Goal: Information Seeking & Learning: Learn about a topic

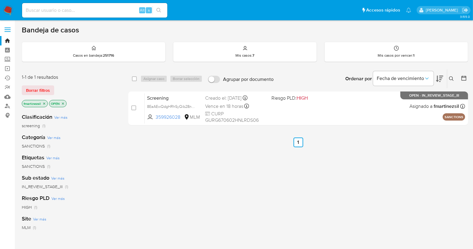
drag, startPoint x: 104, startPoint y: 15, endPoint x: 80, endPoint y: 2, distance: 26.8
click at [80, 2] on div "Alt s" at bounding box center [94, 10] width 145 height 17
click at [79, 13] on input at bounding box center [94, 10] width 145 height 8
paste input "50696408"
type input "50696408"
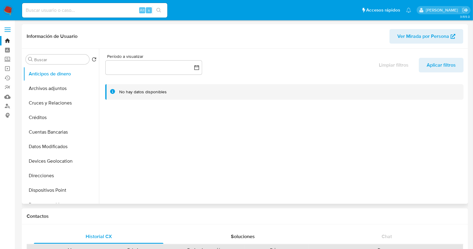
select select "10"
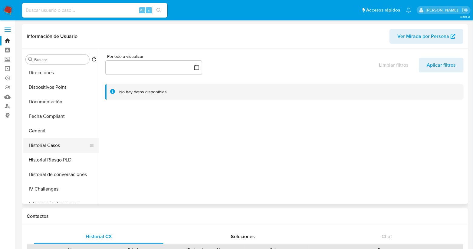
scroll to position [66, 0]
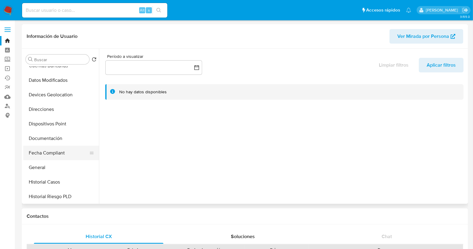
click at [65, 149] on button "Fecha Compliant" at bounding box center [58, 152] width 71 height 15
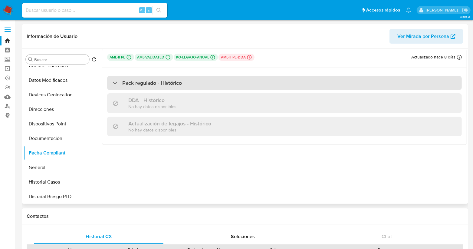
click at [118, 83] on div "Pack regulado - Histórico" at bounding box center [147, 83] width 69 height 7
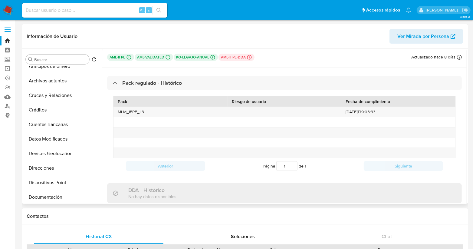
scroll to position [0, 0]
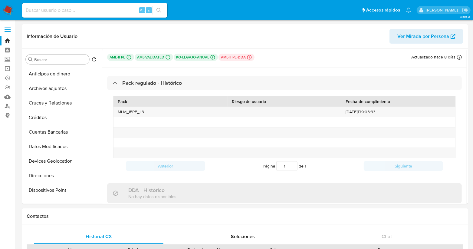
click at [10, 28] on label at bounding box center [7, 29] width 15 height 13
click at [0, 0] on input "checkbox" at bounding box center [0, 0] width 0 height 0
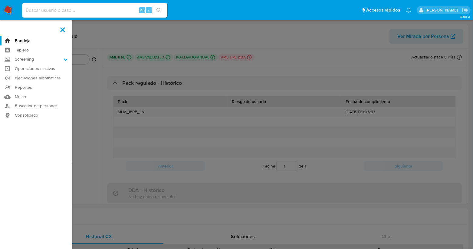
click at [58, 31] on label at bounding box center [62, 29] width 15 height 13
click at [0, 0] on input "checkbox" at bounding box center [0, 0] width 0 height 0
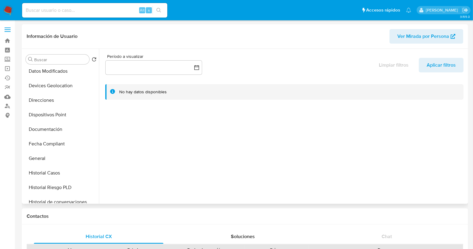
select select "10"
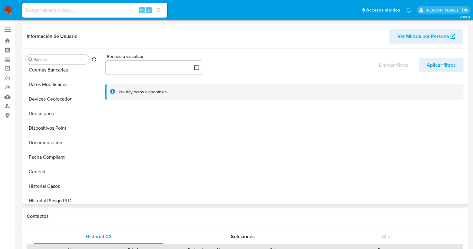
scroll to position [68, 0]
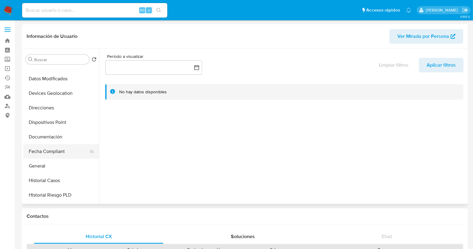
click at [47, 154] on button "Fecha Compliant" at bounding box center [58, 151] width 71 height 15
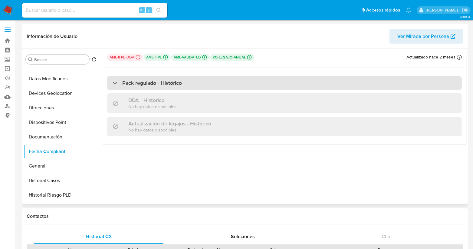
click at [118, 83] on div "Pack regulado - Histórico" at bounding box center [147, 83] width 69 height 7
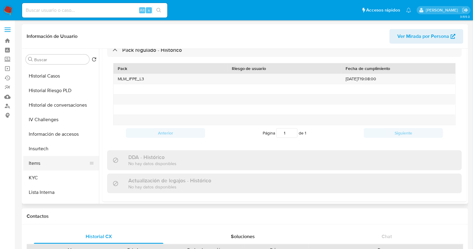
scroll to position [189, 0]
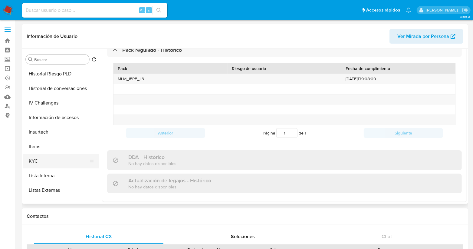
click at [51, 161] on button "KYC" at bounding box center [58, 161] width 71 height 15
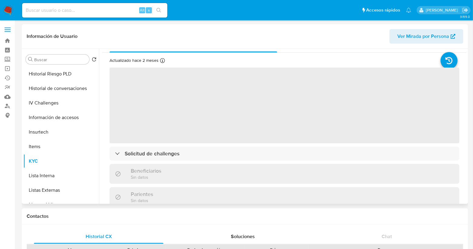
scroll to position [0, 0]
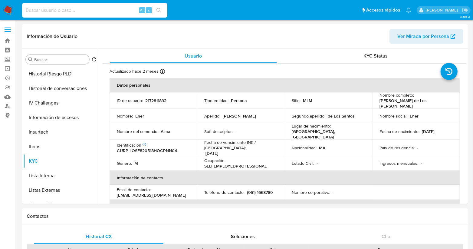
drag, startPoint x: 117, startPoint y: 15, endPoint x: 98, endPoint y: 12, distance: 19.2
paste input "317108760"
type input "317108760"
click at [159, 11] on icon "search-icon" at bounding box center [158, 10] width 5 height 5
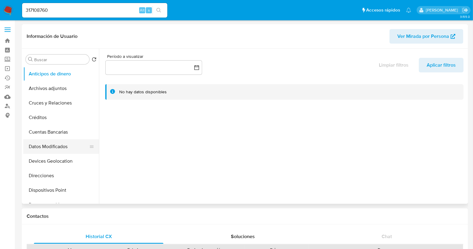
select select "10"
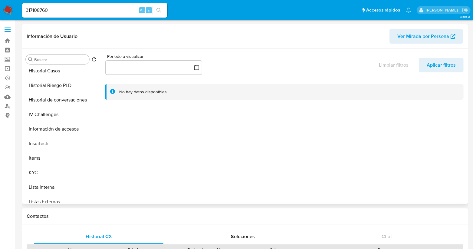
scroll to position [255, 0]
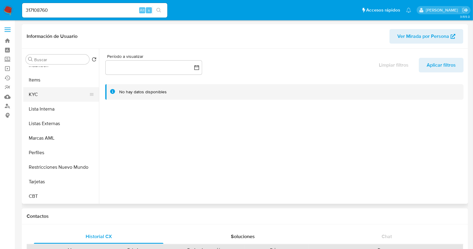
click at [46, 94] on button "KYC" at bounding box center [58, 94] width 71 height 15
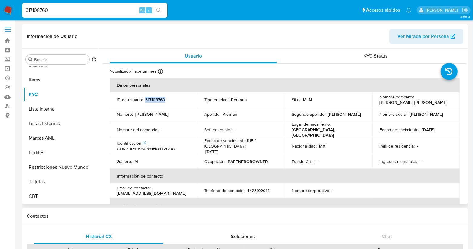
drag, startPoint x: 171, startPoint y: 100, endPoint x: 144, endPoint y: 101, distance: 26.6
click at [144, 101] on div "ID de usuario : 317108760" at bounding box center [153, 99] width 73 height 5
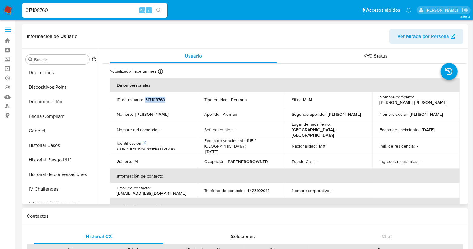
scroll to position [102, 0]
click at [67, 116] on button "Fecha Compliant" at bounding box center [58, 117] width 71 height 15
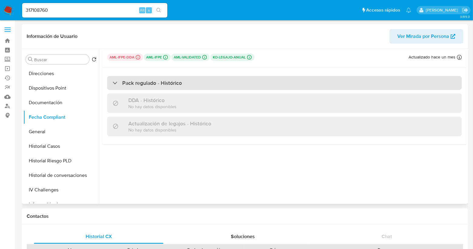
click at [114, 84] on div "Pack regulado - Histórico" at bounding box center [147, 83] width 69 height 7
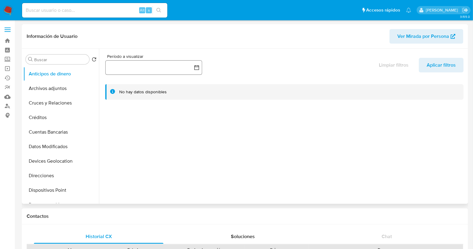
select select "10"
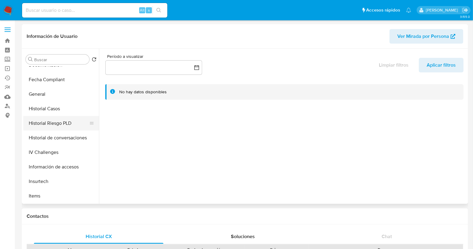
scroll to position [75, 0]
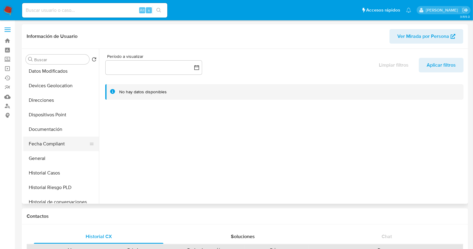
click at [61, 147] on button "Fecha Compliant" at bounding box center [58, 143] width 71 height 15
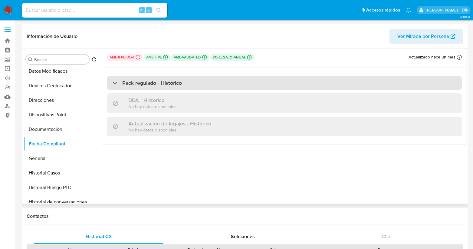
click at [111, 81] on div "Pack regulado - Histórico" at bounding box center [284, 83] width 354 height 14
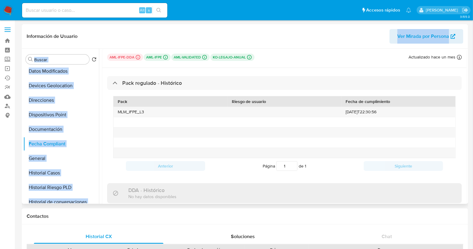
drag, startPoint x: 169, startPoint y: 30, endPoint x: 169, endPoint y: 54, distance: 23.9
click at [169, 54] on div "Información de Usuario Ver Mirada por Persona Buscar Volver al orden por defect…" at bounding box center [245, 113] width 446 height 179
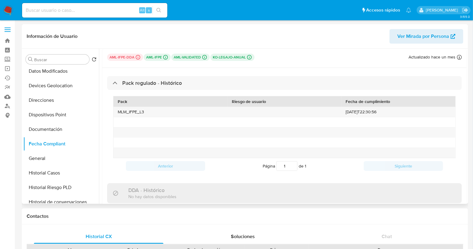
click at [278, 72] on div "Pack regulado - Histórico Pack Riesgo de usuario Fecha de cumplimiento MLM_IFPE…" at bounding box center [284, 151] width 364 height 167
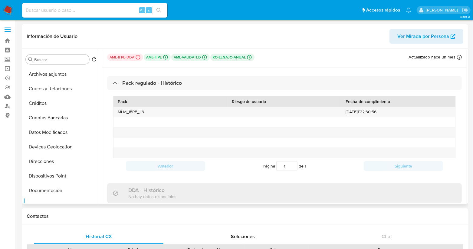
scroll to position [0, 0]
click at [100, 12] on input at bounding box center [94, 10] width 145 height 8
paste input "168026563"
type input "168026563"
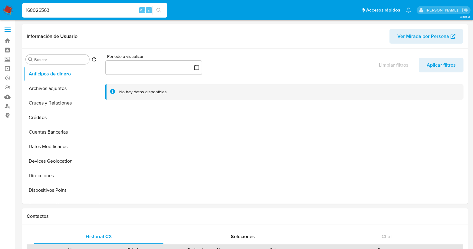
select select "10"
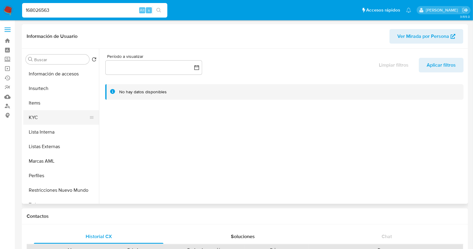
click at [34, 119] on button "KYC" at bounding box center [58, 117] width 71 height 15
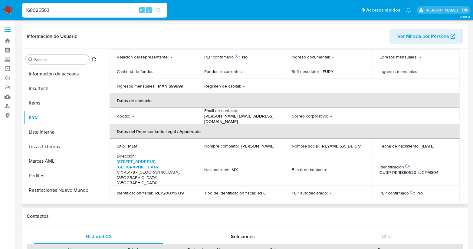
scroll to position [103, 0]
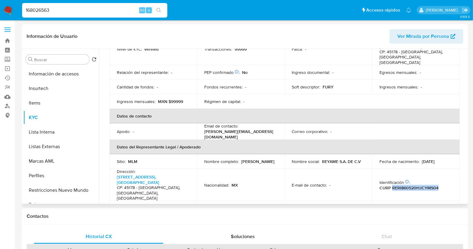
drag, startPoint x: 436, startPoint y: 170, endPoint x: 390, endPoint y: 170, distance: 46.3
click at [390, 179] on div "Identificación CIC: 196117244 : CURP RERI860520HJCYMS04" at bounding box center [415, 184] width 73 height 11
copy p "RERI860520HJCYMS04"
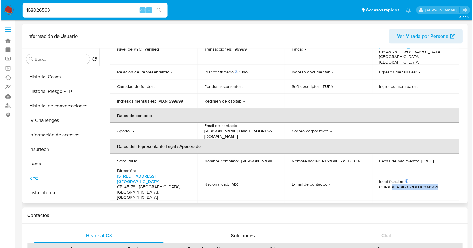
scroll to position [170, 0]
copy p "RERI860520HJCYMS04"
drag, startPoint x: 189, startPoint y: 188, endPoint x: 155, endPoint y: 185, distance: 33.7
click at [155, 201] on td "Identificación fiscal : REY2007157J9" at bounding box center [152, 208] width 87 height 15
copy p "REY2007157J9"
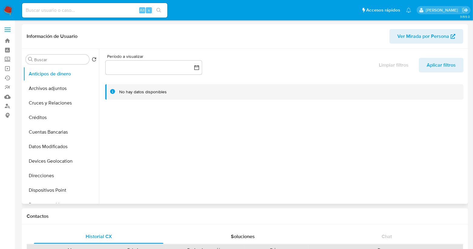
select select "10"
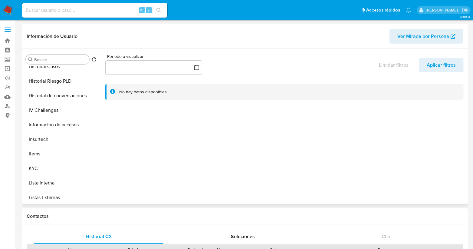
scroll to position [177, 0]
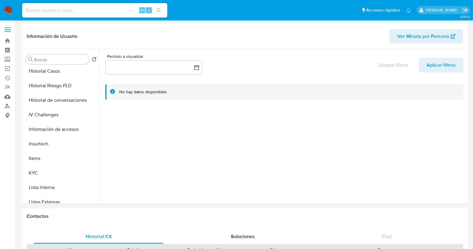
click at [3, 29] on label at bounding box center [7, 29] width 15 height 13
click at [0, 0] on input "checkbox" at bounding box center [0, 0] width 0 height 0
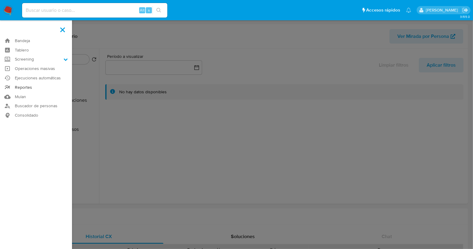
click at [42, 85] on link "Reportes" at bounding box center [36, 87] width 72 height 9
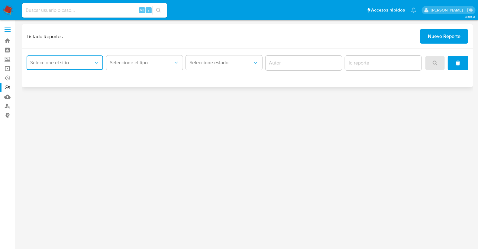
click at [83, 65] on span "Seleccione el sitio" at bounding box center [61, 63] width 63 height 6
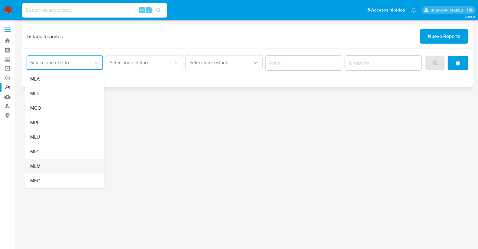
click at [47, 166] on div "MLM" at bounding box center [63, 166] width 66 height 15
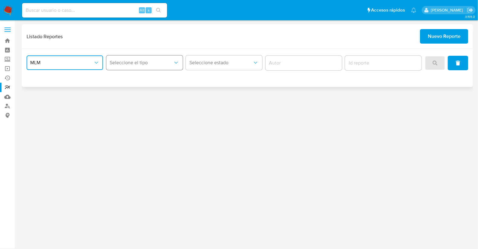
click at [135, 62] on span "Seleccione el tipo" at bounding box center [141, 63] width 63 height 6
click at [135, 96] on span "LEGAJO UNICO" at bounding box center [127, 93] width 34 height 6
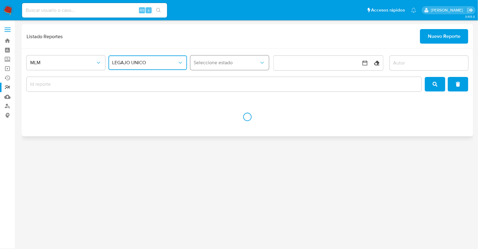
click at [219, 66] on button "Seleccione estado" at bounding box center [230, 62] width 79 height 15
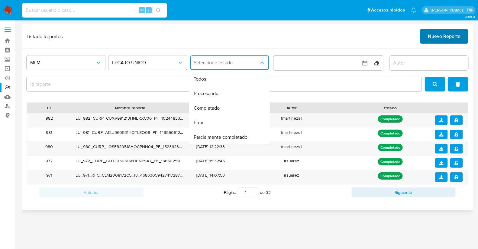
click at [434, 34] on span "Nuevo Reporte" at bounding box center [444, 36] width 33 height 13
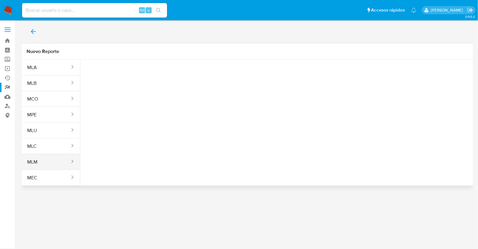
click at [60, 160] on button "MLM" at bounding box center [46, 162] width 49 height 15
click at [127, 69] on button "Seleccione una opcion" at bounding box center [118, 75] width 67 height 15
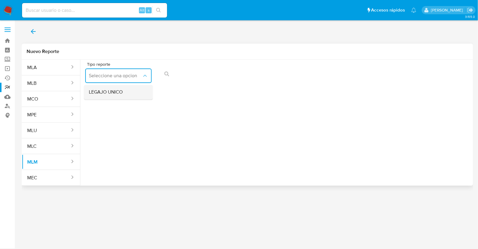
click at [119, 89] on span "LEGAJO UNICO" at bounding box center [106, 92] width 34 height 6
click at [211, 78] on span "RFC" at bounding box center [186, 76] width 53 height 6
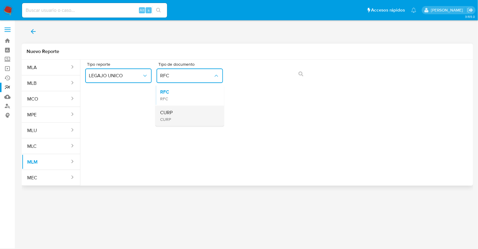
click at [178, 114] on div "CURP CURP" at bounding box center [188, 115] width 56 height 21
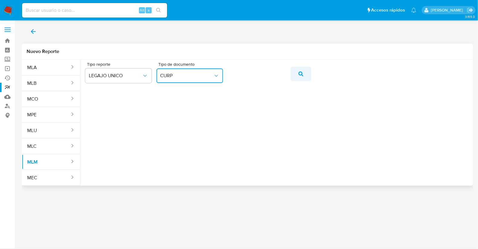
click at [296, 71] on button "action-search" at bounding box center [301, 74] width 21 height 15
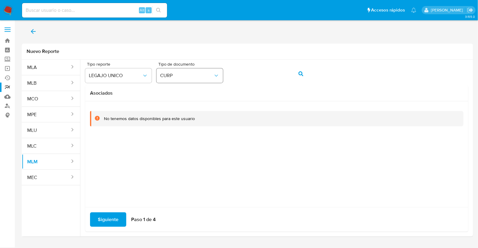
click at [190, 79] on button "CURP" at bounding box center [190, 75] width 67 height 15
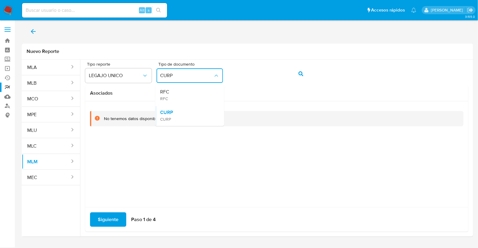
click at [191, 90] on div "RFC RFC" at bounding box center [188, 95] width 56 height 21
click at [299, 75] on icon "action-search" at bounding box center [301, 73] width 5 height 5
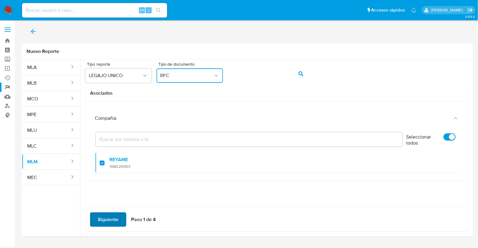
click at [110, 217] on span "Siguiente" at bounding box center [108, 219] width 21 height 13
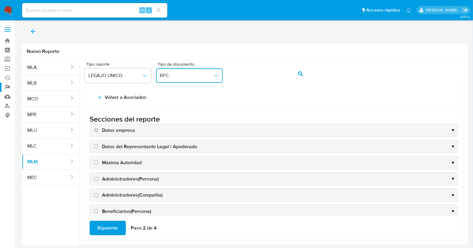
click at [97, 145] on input "Datos del Representante Legal / Apoderado" at bounding box center [96, 147] width 4 height 4
checkbox input "true"
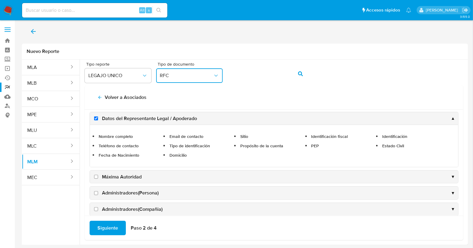
scroll to position [38, 0]
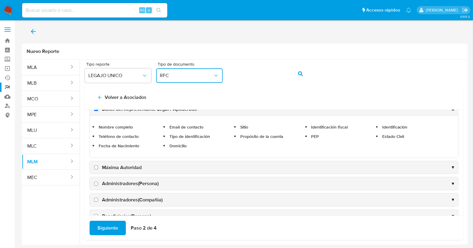
click at [96, 167] on input "Máxima Autoridad" at bounding box center [96, 167] width 4 height 4
checkbox input "true"
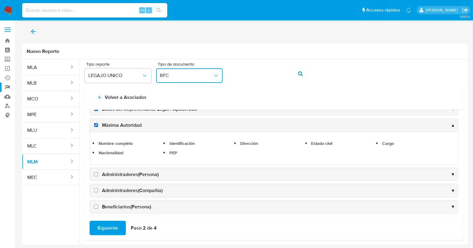
click at [98, 174] on label "Administradores(Persona)" at bounding box center [126, 174] width 66 height 7
click at [98, 174] on input "Administradores(Persona)" at bounding box center [96, 174] width 4 height 4
checkbox input "true"
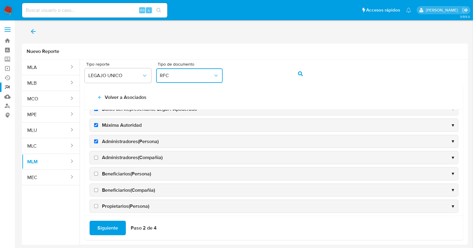
click at [98, 158] on label "Administradores(Compañia)" at bounding box center [128, 157] width 70 height 7
click at [98, 158] on input "Administradores(Compañia)" at bounding box center [96, 158] width 4 height 4
checkbox input "true"
click at [95, 173] on input "Beneficiarios(Persona)" at bounding box center [96, 174] width 4 height 4
checkbox input "true"
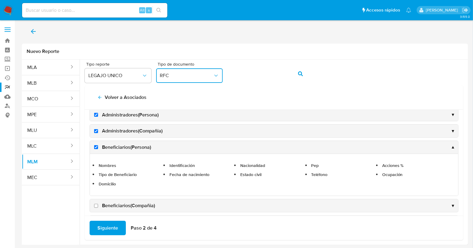
scroll to position [75, 0]
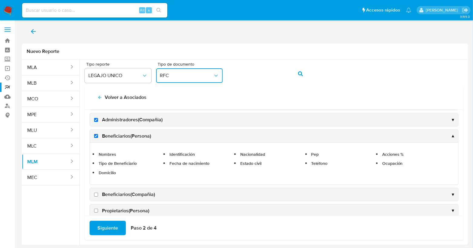
click at [95, 193] on input "Beneficiarios(Compañia)" at bounding box center [96, 195] width 4 height 4
checkbox input "true"
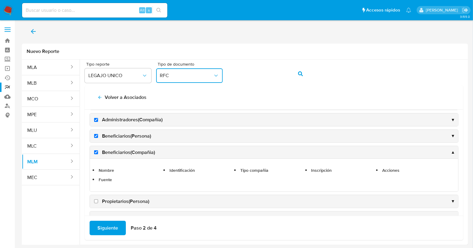
click at [95, 198] on label "Propietarios(Persona)" at bounding box center [121, 201] width 56 height 7
click at [95, 199] on input "Propietarios(Persona)" at bounding box center [96, 201] width 4 height 4
checkbox input "true"
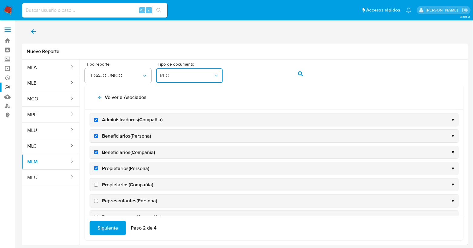
click at [134, 183] on span "Propietarios(Compañia)" at bounding box center [127, 184] width 51 height 7
click at [98, 183] on input "Propietarios(Compañia)" at bounding box center [96, 185] width 4 height 4
checkbox input "true"
click at [129, 198] on span "Representantes(Persona)" at bounding box center [129, 201] width 55 height 7
click at [98, 199] on input "Representantes(Persona)" at bounding box center [96, 201] width 4 height 4
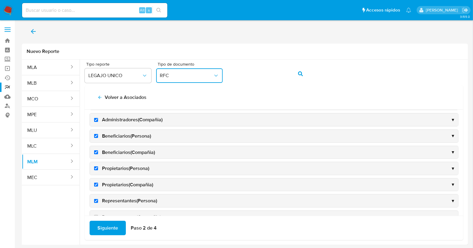
checkbox input "true"
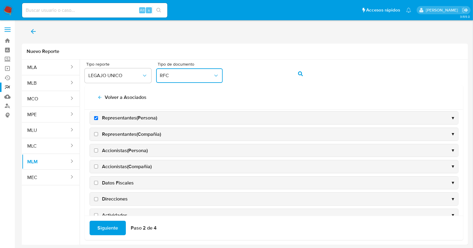
scroll to position [160, 0]
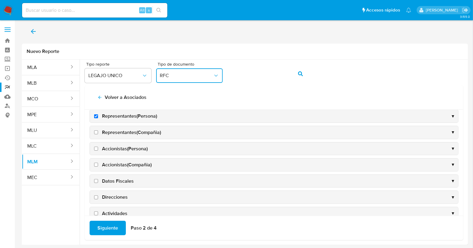
click at [139, 133] on span "Representantes(Compañia)" at bounding box center [131, 132] width 59 height 7
click at [98, 133] on input "Representantes(Compañia)" at bounding box center [96, 132] width 4 height 4
checkbox input "true"
click at [121, 149] on span "Accionistas(Persona)" at bounding box center [125, 148] width 46 height 7
click at [98, 149] on input "Accionistas(Persona)" at bounding box center [96, 149] width 4 height 4
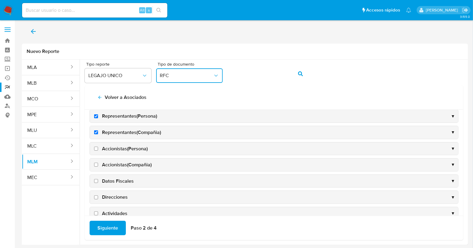
checkbox input "true"
click at [110, 162] on span "Accionistas(Compañia)" at bounding box center [127, 165] width 50 height 7
click at [98, 163] on input "Accionistas(Compañia)" at bounding box center [96, 165] width 4 height 4
checkbox input "true"
click at [105, 178] on span "Datos Fiscales" at bounding box center [118, 181] width 32 height 7
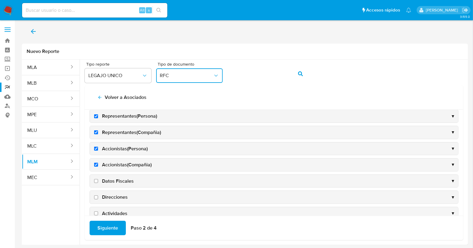
click at [98, 179] on input "Datos Fiscales" at bounding box center [96, 181] width 4 height 4
checkbox input "true"
click at [95, 197] on input "Direcciones" at bounding box center [96, 197] width 4 height 4
checkbox input "true"
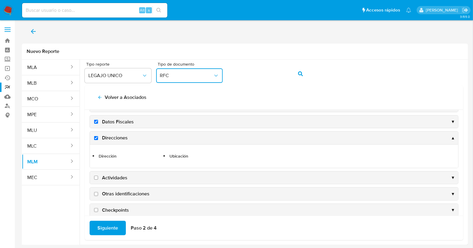
scroll to position [226, 0]
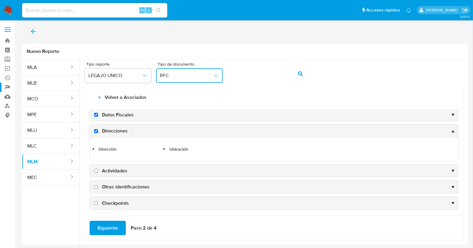
click at [94, 170] on input "Actividades" at bounding box center [96, 171] width 4 height 4
checkbox input "true"
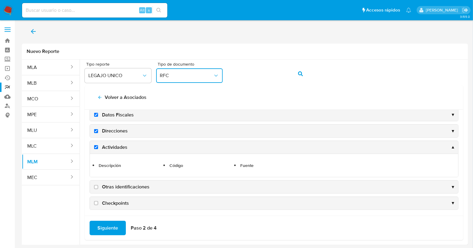
click at [98, 185] on label "Otras identificaciones" at bounding box center [121, 187] width 57 height 7
click at [98, 185] on input "Otras identificaciones" at bounding box center [96, 187] width 4 height 4
checkbox input "true"
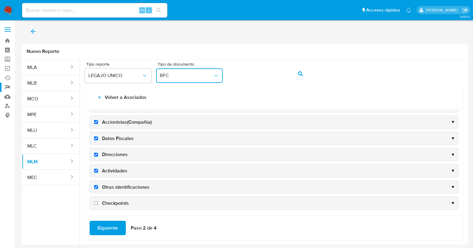
click at [96, 201] on input "Checkpoints" at bounding box center [96, 203] width 4 height 4
checkbox input "true"
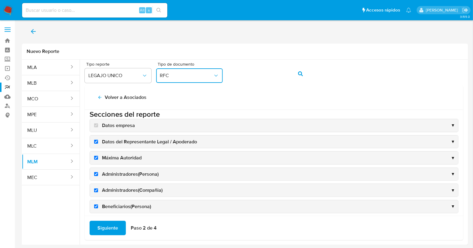
scroll to position [0, 0]
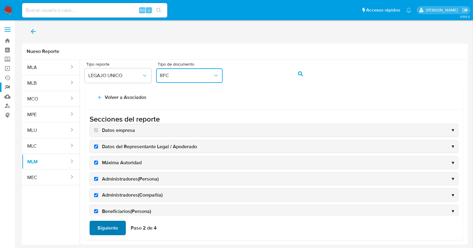
click at [112, 227] on span "Siguiente" at bounding box center [107, 227] width 21 height 13
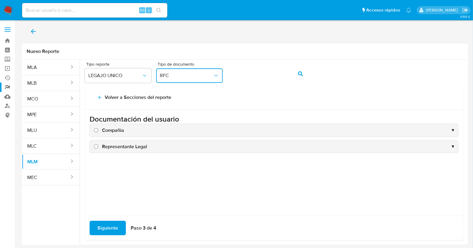
click at [97, 130] on input "Compañia" at bounding box center [96, 130] width 4 height 4
checkbox input "true"
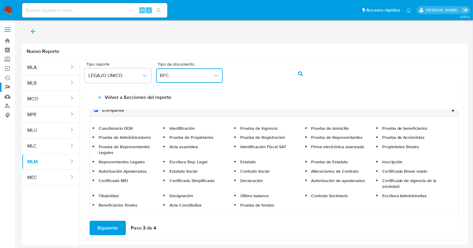
scroll to position [38, 0]
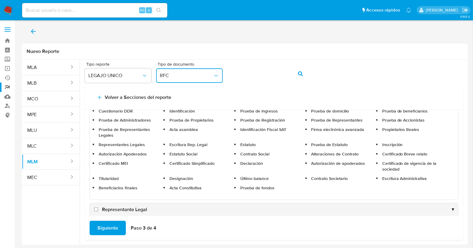
click at [96, 207] on input "Representante Legal" at bounding box center [96, 209] width 4 height 4
checkbox input "true"
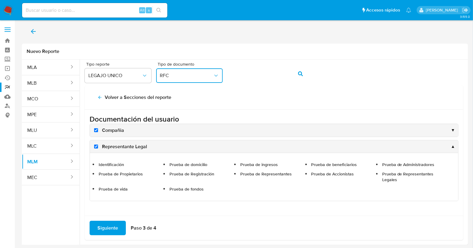
scroll to position [1, 0]
click at [112, 225] on span "Siguiente" at bounding box center [107, 227] width 21 height 13
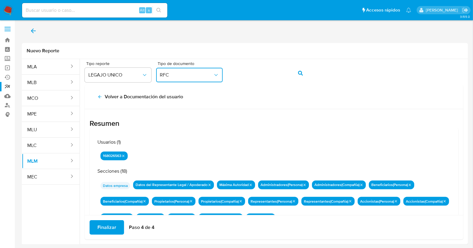
scroll to position [53, 0]
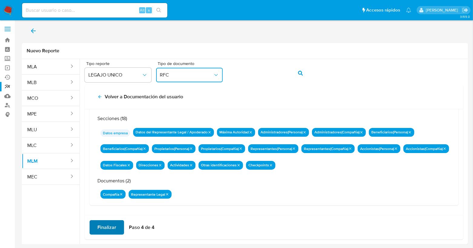
click at [111, 228] on span "Finalizar" at bounding box center [106, 227] width 19 height 13
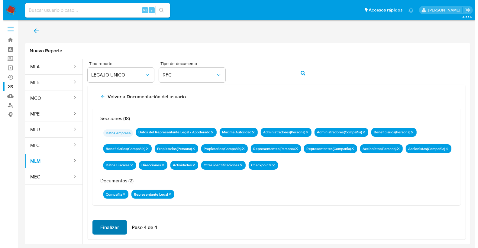
scroll to position [0, 0]
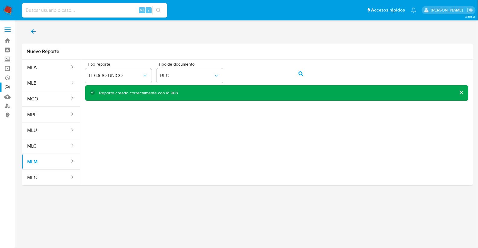
click at [34, 33] on icon "back" at bounding box center [33, 31] width 7 height 7
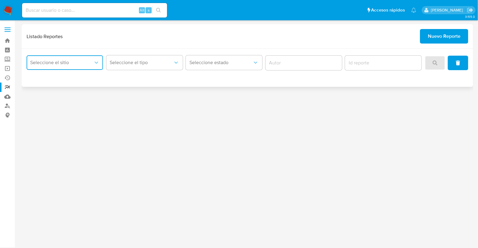
click at [76, 60] on span "Seleccione el sitio" at bounding box center [61, 63] width 63 height 6
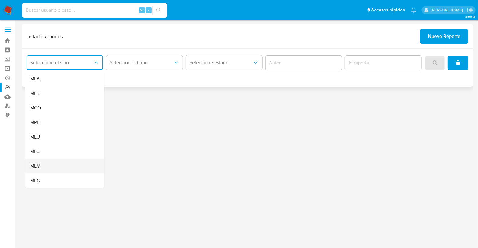
click at [47, 170] on div "MLM" at bounding box center [63, 166] width 66 height 15
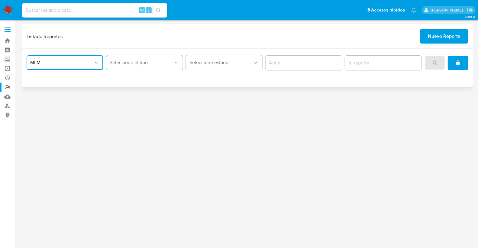
click at [129, 68] on button "Seleccione el tipo" at bounding box center [144, 62] width 77 height 15
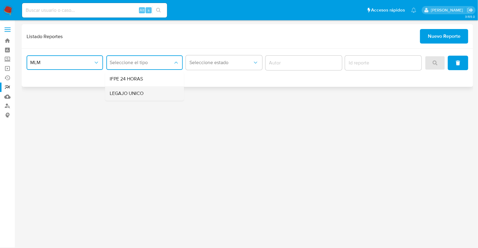
click at [134, 90] on span "LEGAJO UNICO" at bounding box center [127, 93] width 34 height 6
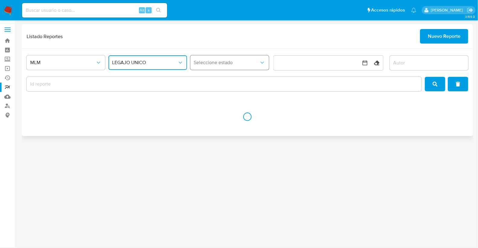
click at [201, 60] on span "Seleccione estado" at bounding box center [226, 63] width 65 height 6
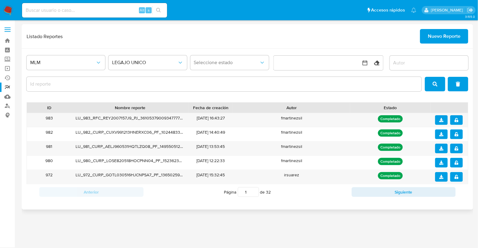
click at [159, 85] on input "report-id" at bounding box center [224, 84] width 395 height 8
click at [440, 120] on icon "download" at bounding box center [442, 120] width 4 height 4
click at [457, 120] on icon "notify_security" at bounding box center [457, 120] width 4 height 4
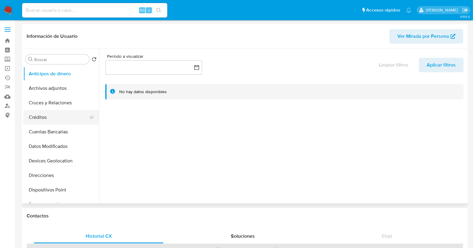
select select "10"
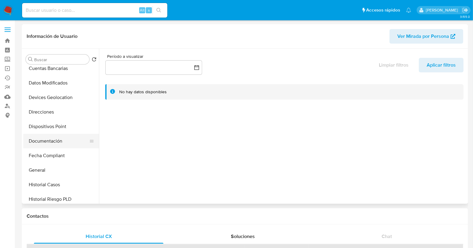
scroll to position [75, 0]
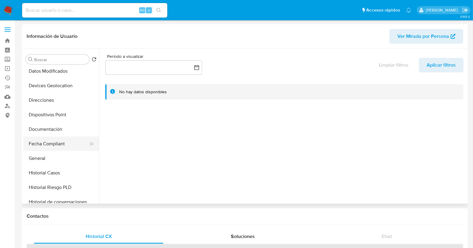
click at [57, 143] on button "Fecha Compliant" at bounding box center [58, 143] width 71 height 15
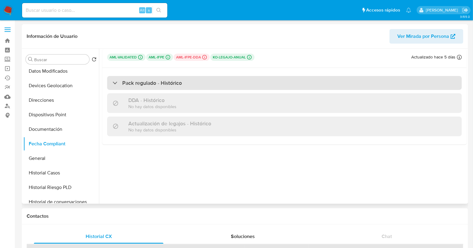
click at [117, 85] on div "Pack regulado - Histórico" at bounding box center [147, 83] width 69 height 7
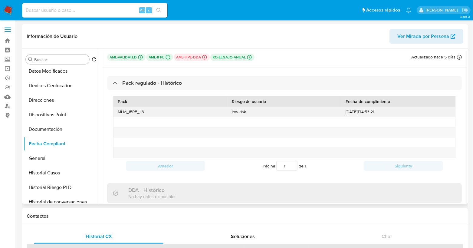
drag, startPoint x: 381, startPoint y: 113, endPoint x: 344, endPoint y: 115, distance: 36.9
click at [344, 115] on div "[DATE]T14:53:21" at bounding box center [398, 112] width 114 height 10
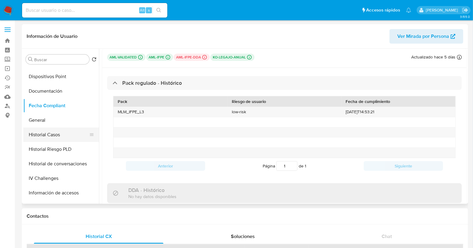
scroll to position [113, 0]
click at [47, 119] on button "General" at bounding box center [58, 120] width 71 height 15
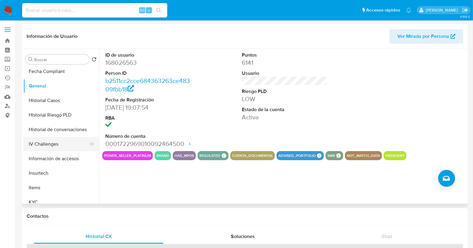
scroll to position [151, 0]
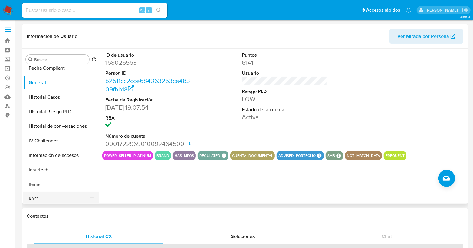
click at [38, 199] on button "KYC" at bounding box center [58, 198] width 71 height 15
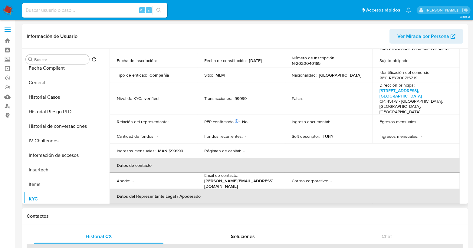
scroll to position [75, 0]
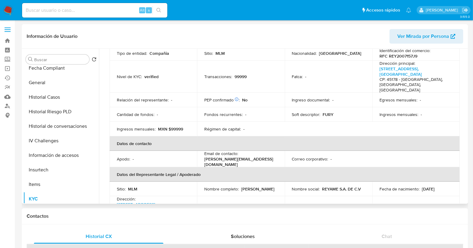
drag, startPoint x: 266, startPoint y: 180, endPoint x: 203, endPoint y: 179, distance: 63.5
click at [203, 181] on td "Nombre completo : [PERSON_NAME]" at bounding box center [240, 188] width 87 height 15
copy p "[PERSON_NAME]"
drag, startPoint x: 438, startPoint y: 198, endPoint x: 390, endPoint y: 198, distance: 47.5
click at [390, 207] on div "Identificación CIC: 196117244 : CURP RERI860520HJCYMS04" at bounding box center [415, 212] width 73 height 11
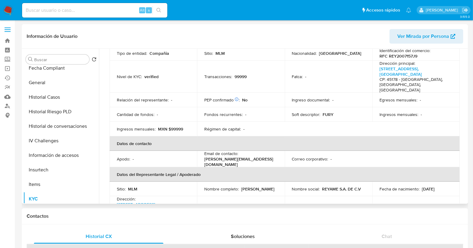
copy p "RERI860520HJCYMS04"
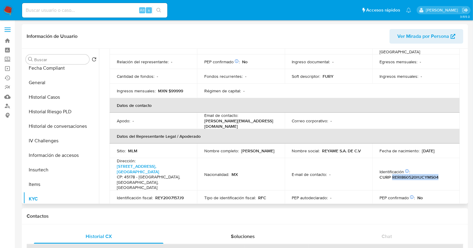
scroll to position [151, 0]
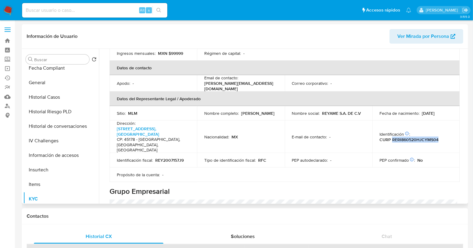
copy p "RERI860520HJCYMS04"
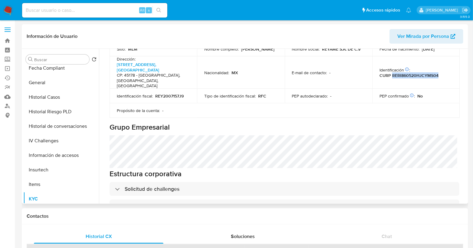
scroll to position [227, 0]
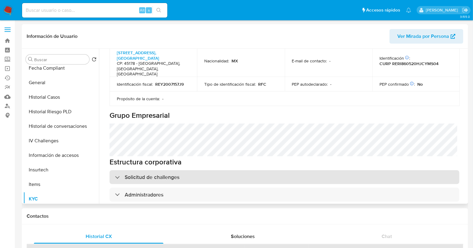
click at [120, 174] on div "Solicitud de challenges" at bounding box center [147, 177] width 64 height 7
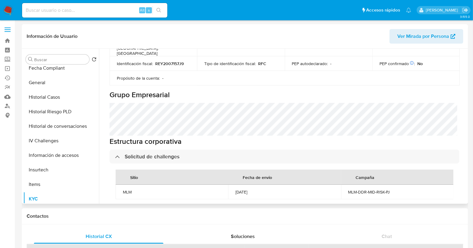
scroll to position [264, 0]
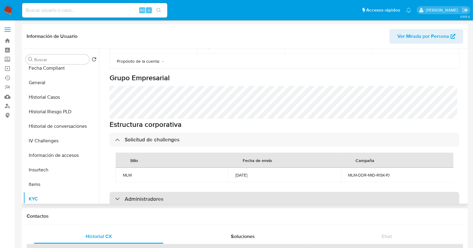
click at [115, 195] on div "Administradores" at bounding box center [139, 198] width 48 height 7
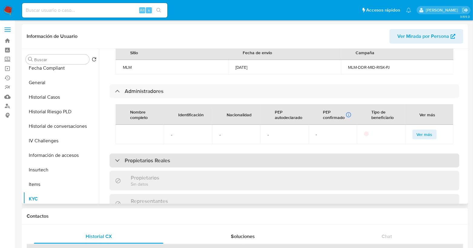
scroll to position [385, 0]
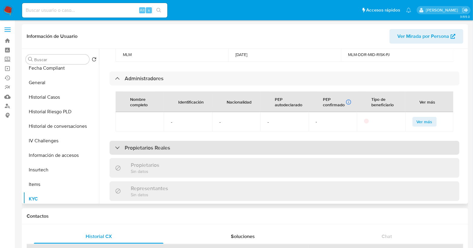
click at [114, 141] on div "Propietarios Reales" at bounding box center [284, 148] width 350 height 14
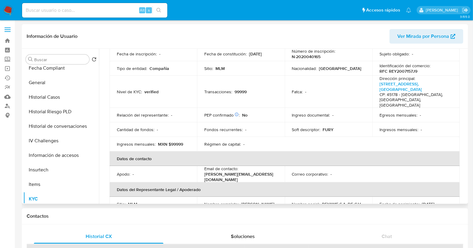
scroll to position [44, 0]
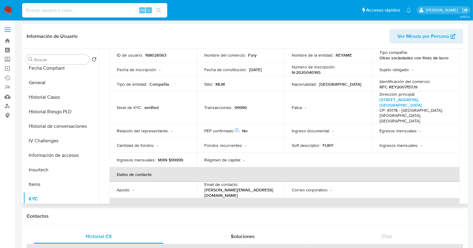
drag, startPoint x: 463, startPoint y: 80, endPoint x: 464, endPoint y: 72, distance: 7.6
drag, startPoint x: 464, startPoint y: 72, endPoint x: 464, endPoint y: 67, distance: 5.8
click at [464, 67] on div "Compañía KYC Status Actualizado hace 5 [PERSON_NAME] Creado: [DATE] 07:52:12 Ac…" at bounding box center [282, 126] width 367 height 155
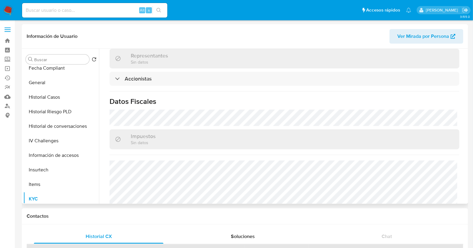
scroll to position [602, 0]
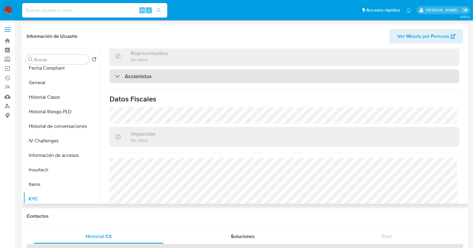
click at [113, 69] on div "Accionistas" at bounding box center [284, 76] width 350 height 14
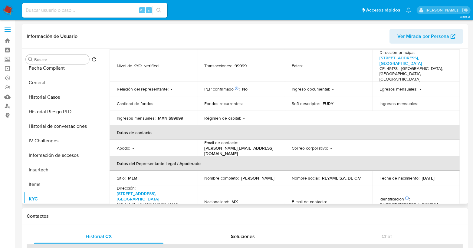
scroll to position [124, 0]
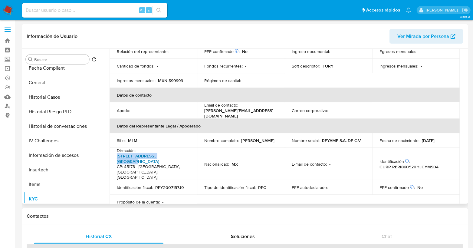
drag, startPoint x: 113, startPoint y: 142, endPoint x: 170, endPoint y: 144, distance: 56.6
click at [170, 148] on td "Dirección : [STREET_ADDRESS]" at bounding box center [152, 164] width 87 height 32
copy p "Lomas De Los Angeles 2241"
click at [147, 153] on p "[STREET_ADDRESS]" at bounding box center [152, 166] width 70 height 27
drag, startPoint x: 145, startPoint y: 150, endPoint x: 172, endPoint y: 145, distance: 27.6
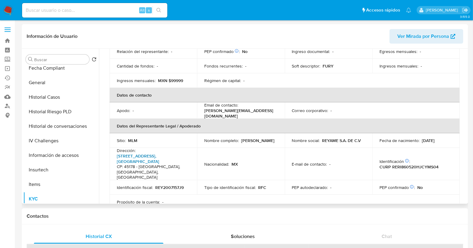
click at [172, 153] on p "[STREET_ADDRESS]" at bounding box center [152, 166] width 70 height 27
copy link "Lomas De Atemajac"
drag, startPoint x: 138, startPoint y: 153, endPoint x: 169, endPoint y: 155, distance: 31.2
click at [169, 164] on h4 "CP: 45178 - [GEOGRAPHIC_DATA], [GEOGRAPHIC_DATA], [GEOGRAPHIC_DATA]" at bounding box center [152, 172] width 70 height 16
copy h4 "Zapopan, [GEOGRAPHIC_DATA]"
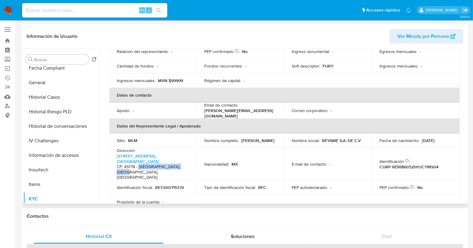
drag, startPoint x: 185, startPoint y: 155, endPoint x: 139, endPoint y: 153, distance: 46.9
click at [139, 164] on h4 "CP: 45178 - [GEOGRAPHIC_DATA], [GEOGRAPHIC_DATA], [GEOGRAPHIC_DATA]" at bounding box center [152, 172] width 70 height 16
copy h4 "[GEOGRAPHIC_DATA], [GEOGRAPHIC_DATA], [GEOGRAPHIC_DATA]"
drag, startPoint x: 135, startPoint y: 153, endPoint x: 125, endPoint y: 154, distance: 9.4
click at [125, 164] on h4 "CP: 45178 - [GEOGRAPHIC_DATA], [GEOGRAPHIC_DATA], [GEOGRAPHIC_DATA]" at bounding box center [152, 172] width 70 height 16
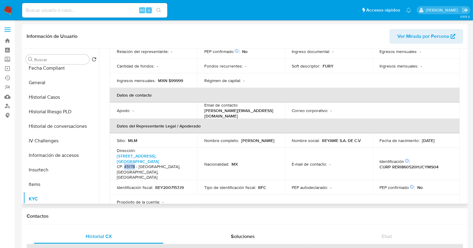
copy h4 "45178"
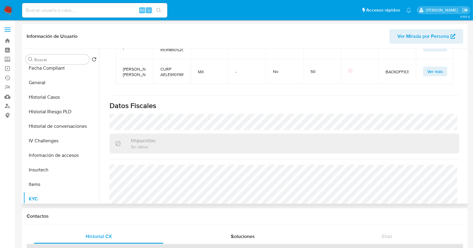
scroll to position [711, 0]
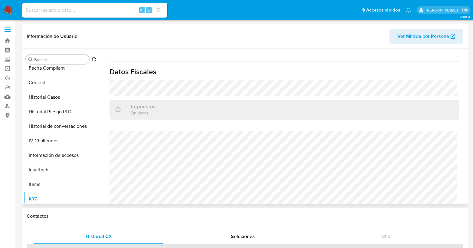
click at [432, 41] on span "Ver Mirada por Persona" at bounding box center [423, 36] width 52 height 15
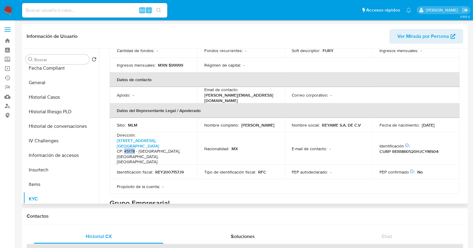
scroll to position [151, 0]
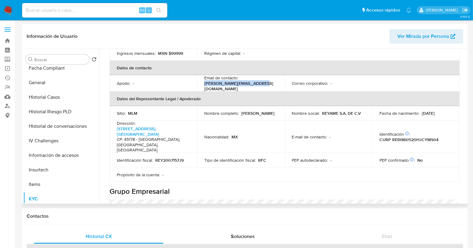
drag, startPoint x: 266, startPoint y: 74, endPoint x: 204, endPoint y: 73, distance: 62.3
click at [204, 75] on div "Email de contacto : [PERSON_NAME][EMAIL_ADDRESS][DOMAIN_NAME]" at bounding box center [240, 83] width 73 height 16
copy p "[PERSON_NAME][EMAIL_ADDRESS][DOMAIN_NAME]"
drag, startPoint x: 362, startPoint y: 100, endPoint x: 322, endPoint y: 103, distance: 40.3
click at [322, 110] on div "Nombre social : REYAME S.A. DE C.V" at bounding box center [328, 112] width 73 height 5
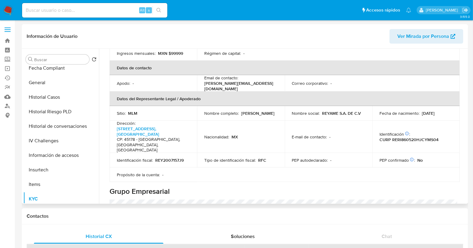
click at [322, 110] on p "REYAME S.A. DE C.V" at bounding box center [341, 112] width 39 height 5
drag, startPoint x: 322, startPoint y: 100, endPoint x: 359, endPoint y: 101, distance: 37.5
click at [359, 110] on p "REYAME S.A. DE C.V" at bounding box center [341, 112] width 39 height 5
copy p "REYAME S.A. DE C.V"
drag, startPoint x: 186, startPoint y: 138, endPoint x: 155, endPoint y: 139, distance: 31.2
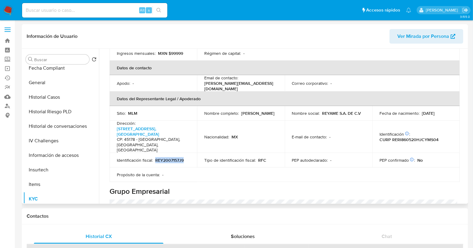
click at [155, 157] on div "Identificación fiscal : REY2007157J9" at bounding box center [153, 159] width 73 height 5
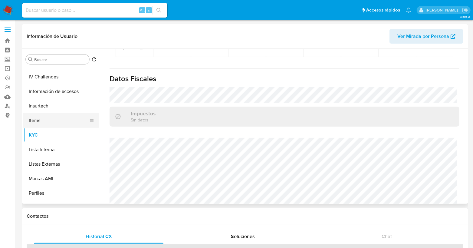
scroll to position [227, 0]
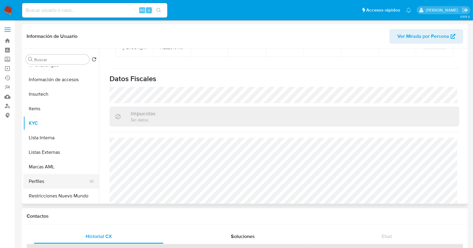
click at [56, 180] on button "Perfiles" at bounding box center [58, 181] width 71 height 15
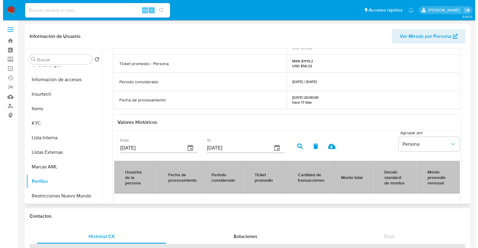
scroll to position [113, 0]
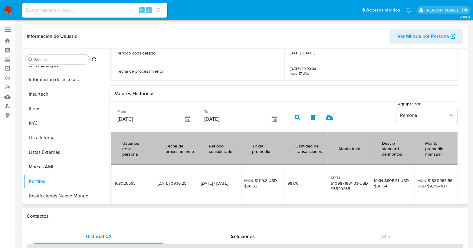
click at [152, 118] on input "[DATE]" at bounding box center [147, 119] width 60 height 10
click at [191, 117] on icon "button" at bounding box center [187, 119] width 7 height 7
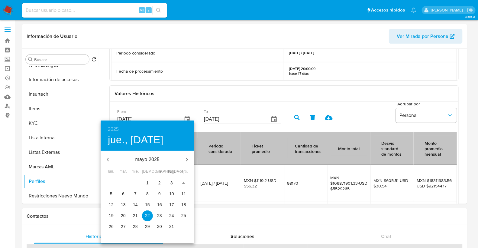
click at [111, 126] on h6 "2025" at bounding box center [113, 129] width 11 height 8
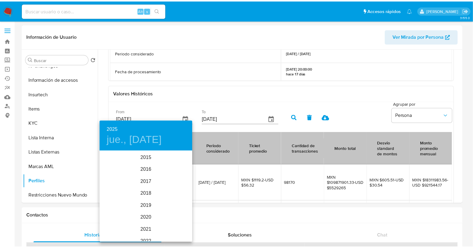
scroll to position [85, 0]
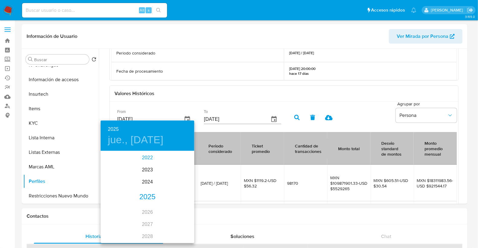
click at [150, 158] on div "2022" at bounding box center [148, 158] width 94 height 12
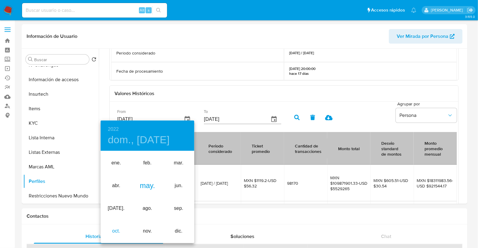
click at [121, 230] on div "oct." at bounding box center [116, 231] width 31 height 23
type input "[DATE]"
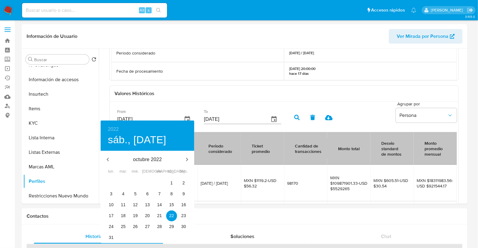
click at [238, 95] on div at bounding box center [239, 124] width 478 height 248
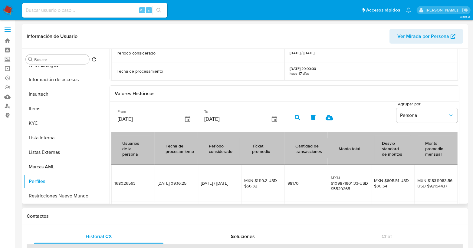
click at [300, 116] on button "button" at bounding box center [297, 117] width 16 height 15
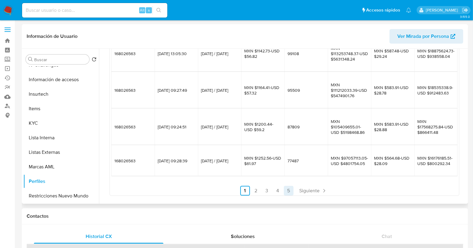
click at [289, 187] on link "5" at bounding box center [289, 191] width 10 height 10
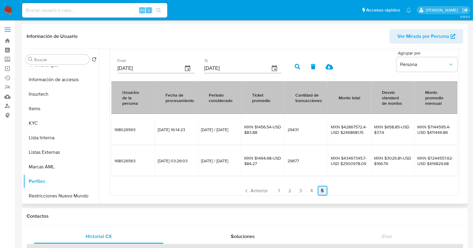
scroll to position [164, 0]
click at [329, 67] on icon at bounding box center [329, 68] width 8 height 8
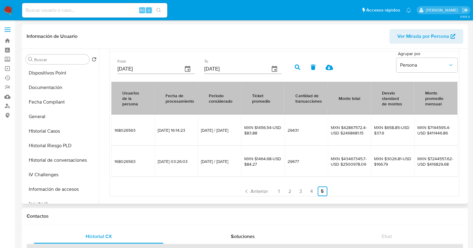
scroll to position [132, 0]
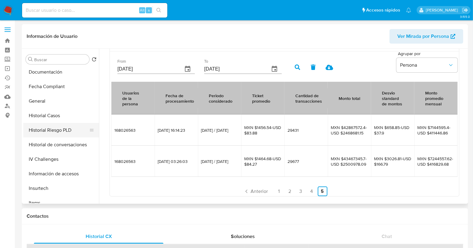
click at [68, 130] on button "Historial Riesgo PLD" at bounding box center [58, 130] width 71 height 15
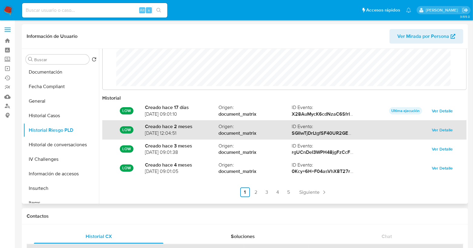
scroll to position [32, 0]
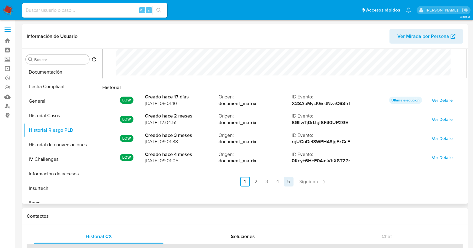
click at [286, 181] on link "5" at bounding box center [289, 182] width 10 height 10
click at [308, 181] on link "4" at bounding box center [312, 182] width 10 height 10
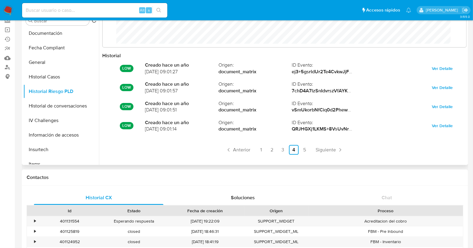
scroll to position [26, 0]
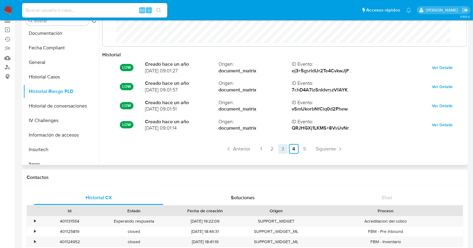
click at [280, 148] on link "3" at bounding box center [283, 149] width 10 height 10
drag, startPoint x: 464, startPoint y: 95, endPoint x: 464, endPoint y: 85, distance: 9.4
click at [464, 85] on div "Riesgo PLD en el tiempo Historial LOW Creado hace 9 meses [DATE] 09:01:26 Orige…" at bounding box center [282, 87] width 367 height 155
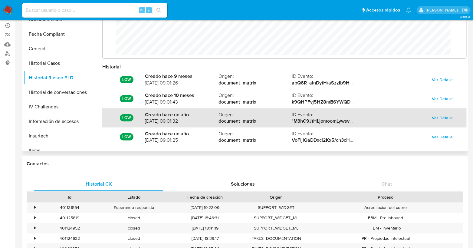
scroll to position [32, 0]
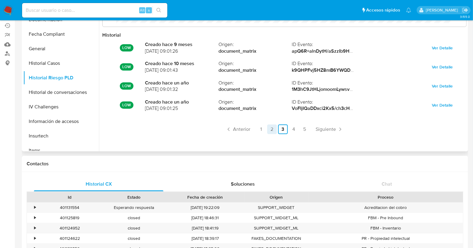
click at [272, 127] on link "2" at bounding box center [272, 129] width 10 height 10
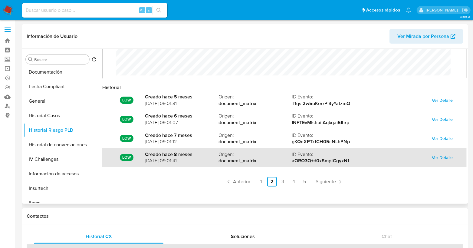
scroll to position [0, 0]
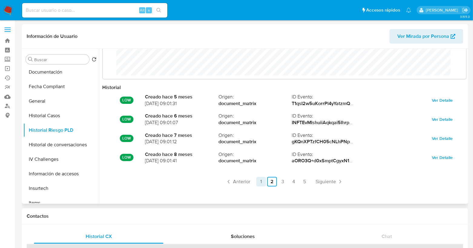
click at [263, 181] on link "1" at bounding box center [261, 182] width 10 height 10
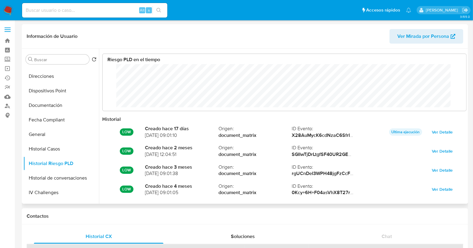
scroll to position [100, 0]
click at [56, 122] on button "Fecha Compliant" at bounding box center [58, 118] width 71 height 15
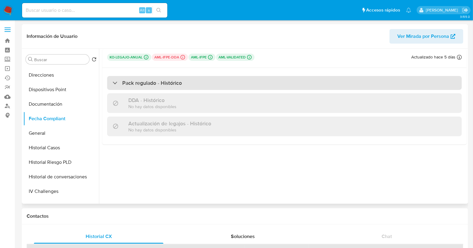
click at [113, 83] on div "Pack regulado - Histórico" at bounding box center [147, 83] width 69 height 7
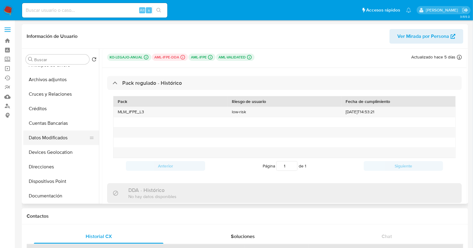
scroll to position [0, 0]
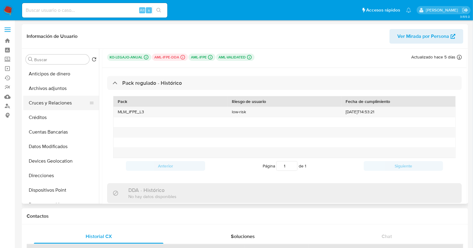
drag, startPoint x: 99, startPoint y: 73, endPoint x: 92, endPoint y: 100, distance: 28.0
click at [92, 100] on div "Buscar Volver al orden por defecto Anticipos de dinero Archivos adjuntos Cruces…" at bounding box center [244, 126] width 443 height 155
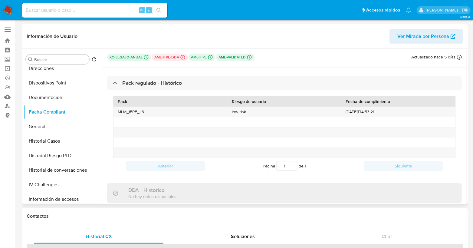
scroll to position [113, 0]
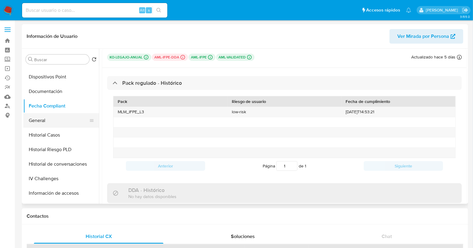
click at [34, 122] on button "General" at bounding box center [58, 120] width 71 height 15
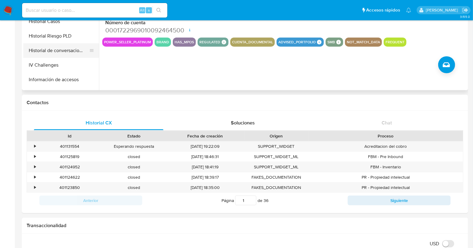
scroll to position [189, 0]
click at [37, 46] on button "KYC" at bounding box center [58, 47] width 71 height 15
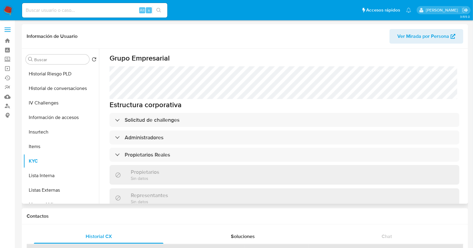
scroll to position [297, 0]
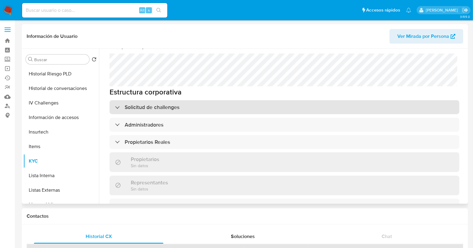
click at [116, 104] on div "Solicitud de challenges" at bounding box center [147, 107] width 64 height 7
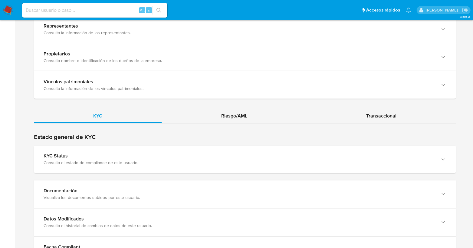
scroll to position [611, 0]
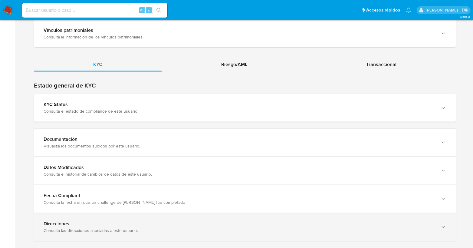
click at [133, 228] on div "Consulta las direcciones asociadas a este usuario." at bounding box center [239, 230] width 390 height 5
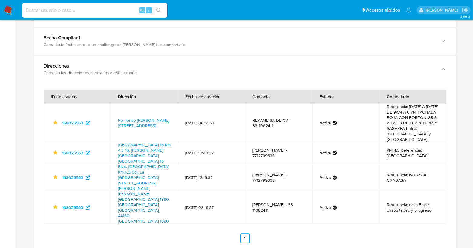
scroll to position [774, 0]
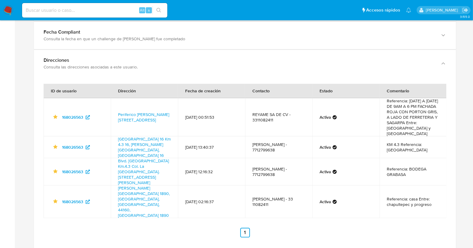
drag, startPoint x: 282, startPoint y: 113, endPoint x: 253, endPoint y: 111, distance: 30.0
click at [253, 111] on td "REYAME SA DE CV - 3311082411" at bounding box center [278, 117] width 67 height 38
